Goal: Task Accomplishment & Management: Manage account settings

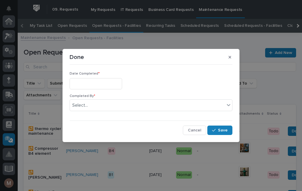
scroll to position [118, 0]
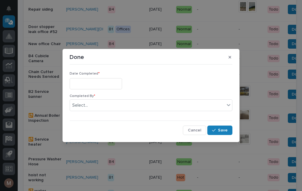
click at [234, 56] on button "button" at bounding box center [230, 56] width 10 height 9
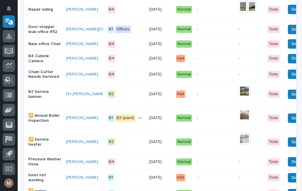
click at [291, 33] on span "Done" at bounding box center [296, 29] width 11 height 7
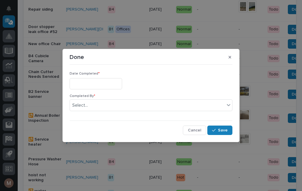
click at [97, 85] on input "text" at bounding box center [96, 83] width 52 height 11
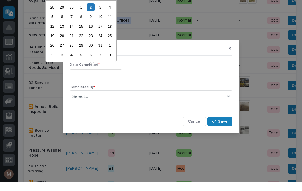
click at [90, 12] on div "2" at bounding box center [91, 16] width 8 height 8
type input "**********"
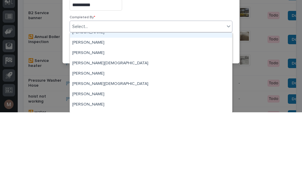
scroll to position [6, 0]
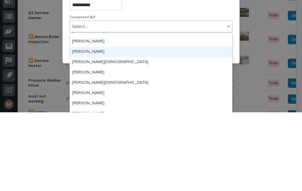
click at [82, 125] on div "Jerry Yoder" at bounding box center [151, 130] width 162 height 10
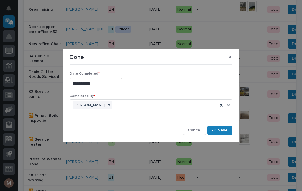
click at [222, 130] on span "Save" at bounding box center [223, 130] width 10 height 5
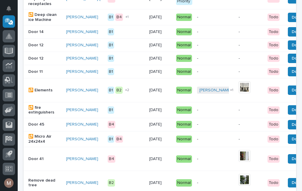
scroll to position [256, 0]
click at [37, 127] on p "Door 45" at bounding box center [44, 124] width 33 height 5
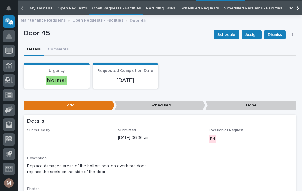
scroll to position [19, 0]
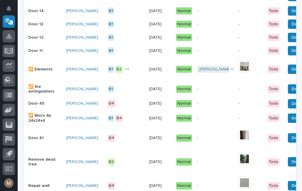
scroll to position [276, 0]
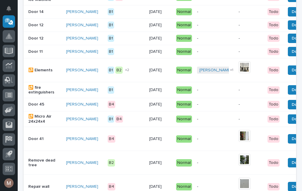
click at [291, 108] on span "Done" at bounding box center [296, 104] width 11 height 7
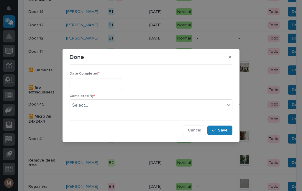
click at [85, 85] on input "text" at bounding box center [96, 83] width 52 height 11
click at [95, 83] on input "text" at bounding box center [96, 83] width 52 height 11
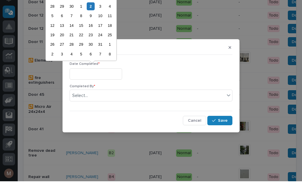
click at [92, 12] on div "2" at bounding box center [91, 16] width 8 height 8
type input "**********"
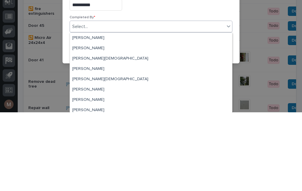
scroll to position [11, 0]
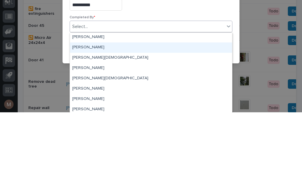
click at [92, 121] on div "Jerry Yoder" at bounding box center [151, 126] width 162 height 10
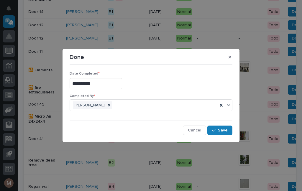
click at [224, 132] on span "Save" at bounding box center [223, 130] width 10 height 5
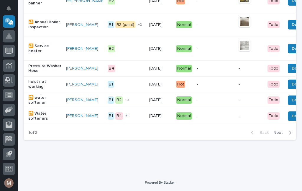
scroll to position [570, 0]
click at [283, 134] on span "Next" at bounding box center [279, 132] width 13 height 5
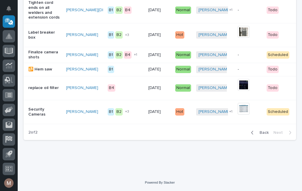
scroll to position [522, 0]
click at [262, 134] on span "Back" at bounding box center [262, 132] width 13 height 5
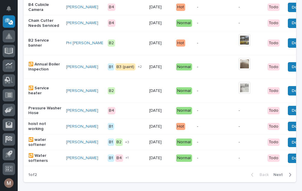
click at [36, 130] on p "hoist not working" at bounding box center [44, 126] width 33 height 10
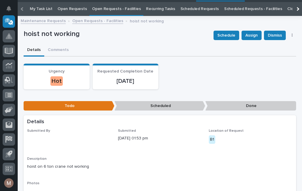
scroll to position [19, 0]
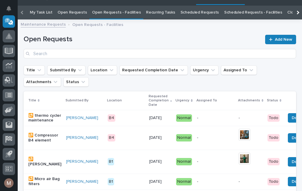
scroll to position [19, 0]
